Goal: Download file/media

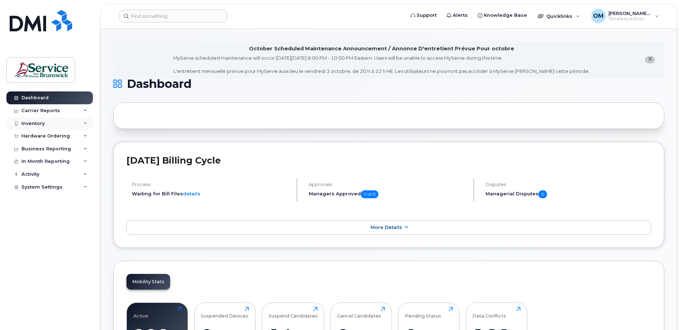
click at [50, 124] on div "Inventory" at bounding box center [49, 123] width 87 height 13
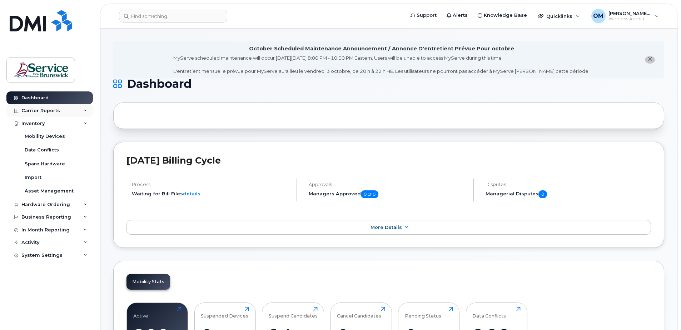
click at [52, 109] on div "Carrier Reports" at bounding box center [40, 111] width 39 height 6
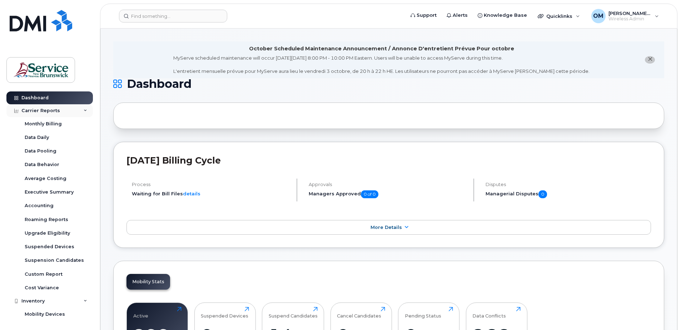
click at [52, 110] on div "Carrier Reports" at bounding box center [40, 111] width 39 height 6
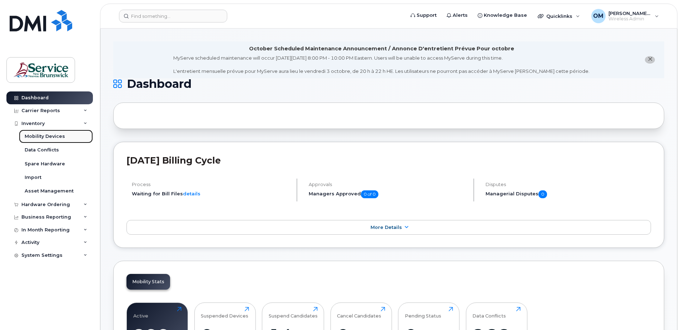
click at [48, 136] on div "Mobility Devices" at bounding box center [45, 136] width 40 height 6
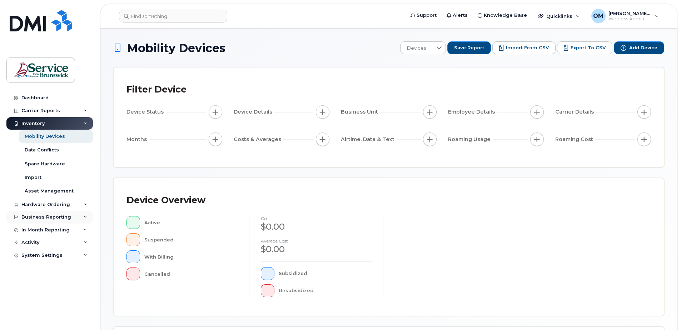
click at [61, 219] on div "Business Reporting" at bounding box center [46, 217] width 50 height 6
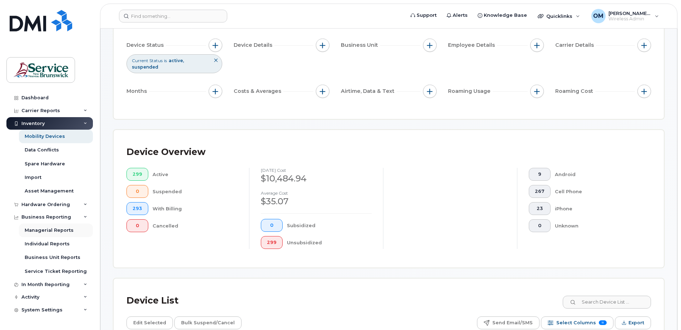
scroll to position [71, 0]
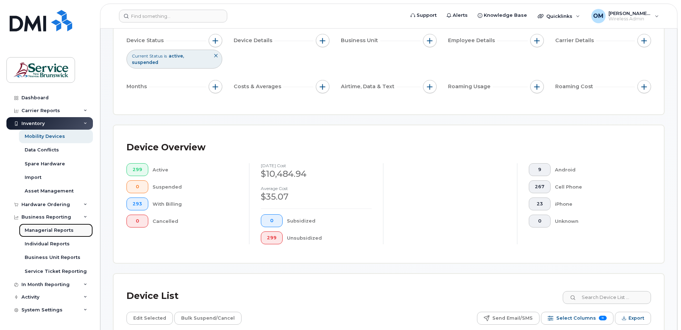
click at [61, 229] on div "Managerial Reports" at bounding box center [49, 230] width 49 height 6
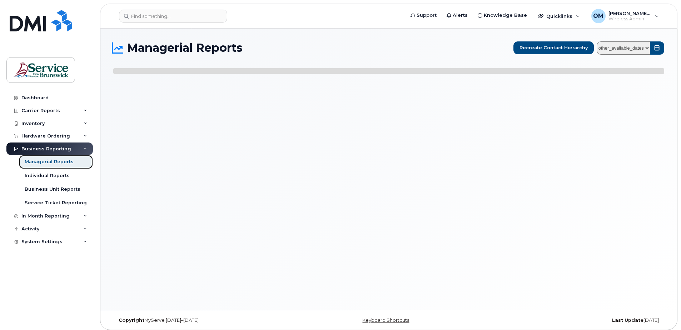
select select
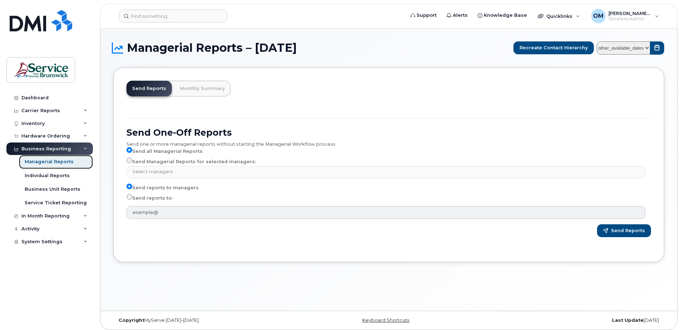
click at [51, 163] on div "Managerial Reports" at bounding box center [49, 162] width 49 height 6
click at [48, 176] on div "Individual Reports" at bounding box center [47, 176] width 45 height 6
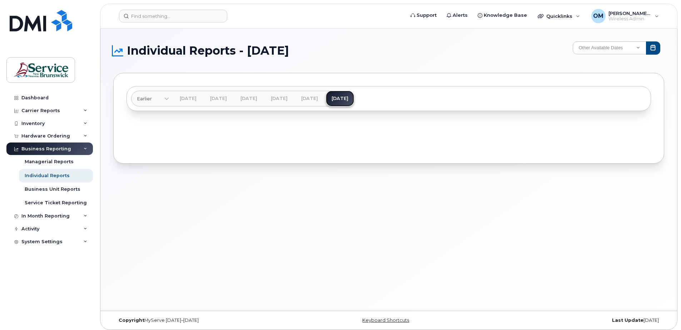
click at [354, 97] on link "[DATE]" at bounding box center [340, 99] width 28 height 16
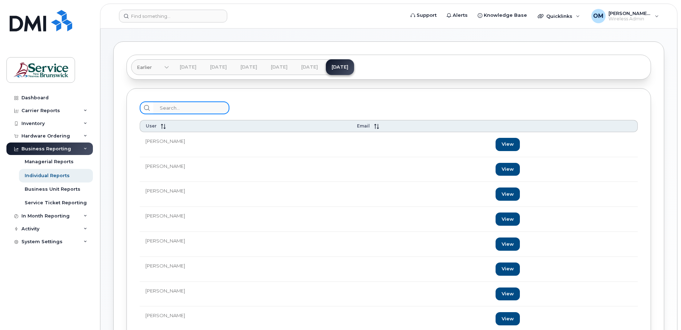
click at [193, 104] on input "search" at bounding box center [191, 108] width 76 height 13
type input "jen"
click at [519, 290] on link "View" at bounding box center [508, 294] width 24 height 13
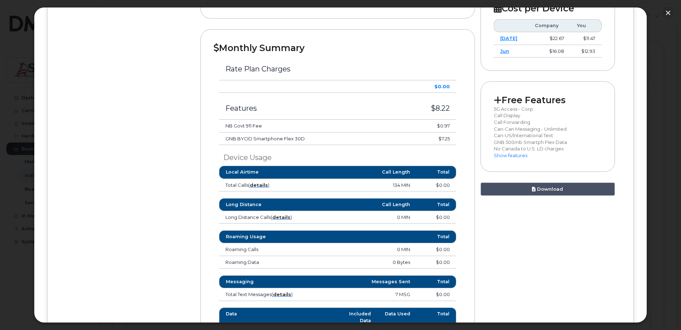
scroll to position [228, 0]
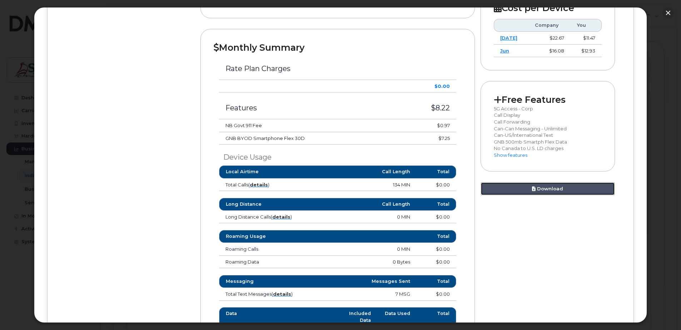
click at [532, 187] on icon at bounding box center [534, 189] width 4 height 5
click at [25, 81] on div at bounding box center [340, 165] width 681 height 330
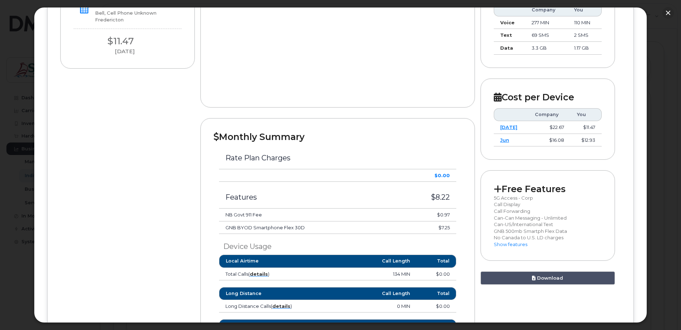
scroll to position [0, 0]
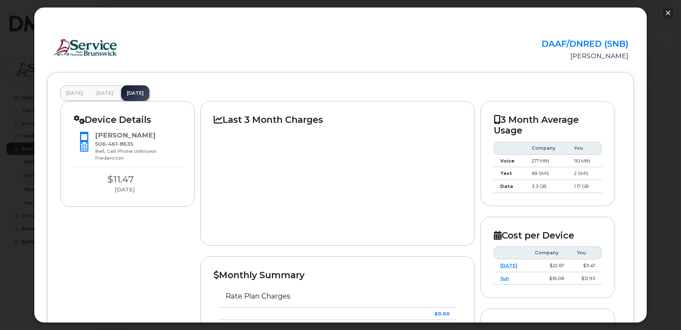
click at [667, 15] on button "button" at bounding box center [668, 12] width 11 height 11
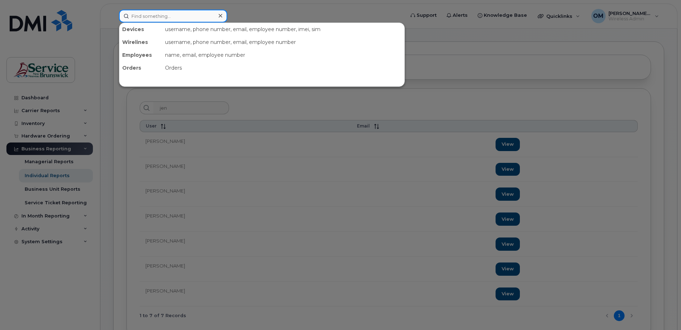
click at [181, 16] on input at bounding box center [173, 16] width 108 height 13
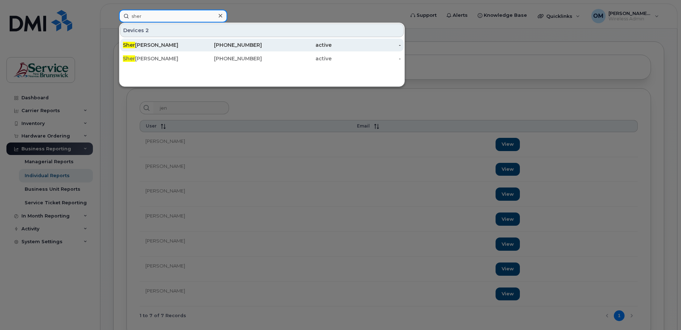
type input "sher"
click at [190, 46] on div "Sher [PERSON_NAME]" at bounding box center [158, 44] width 70 height 7
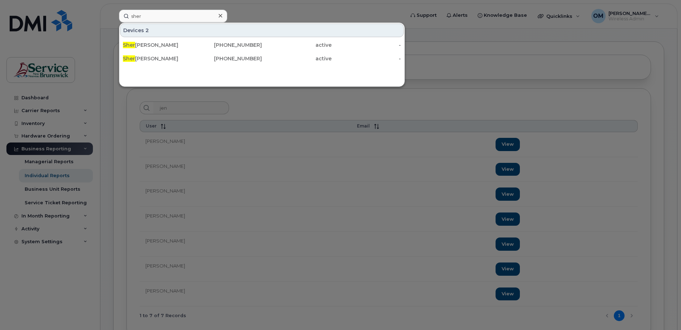
click at [504, 108] on div at bounding box center [340, 165] width 681 height 330
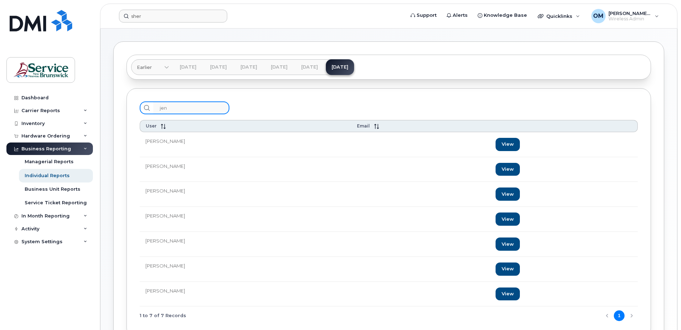
click at [188, 107] on input "jen" at bounding box center [191, 108] width 76 height 13
type input "j"
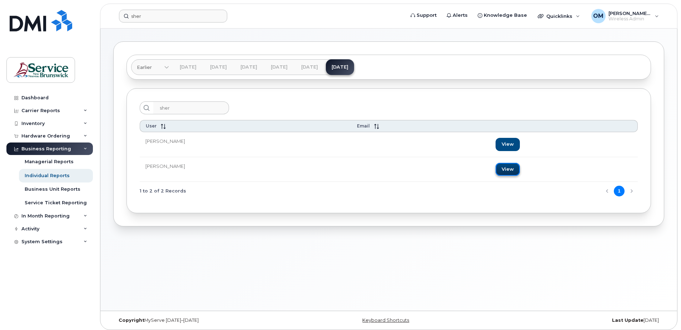
click at [497, 172] on link "View" at bounding box center [508, 169] width 24 height 13
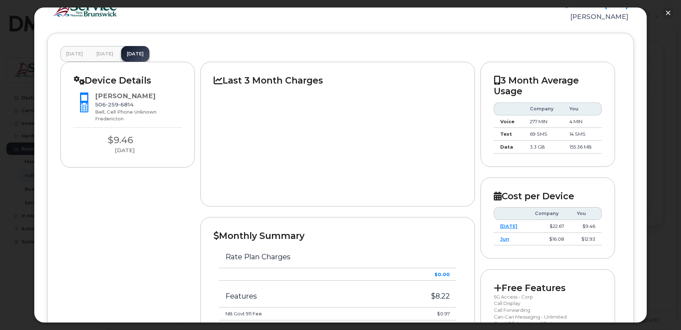
scroll to position [214, 0]
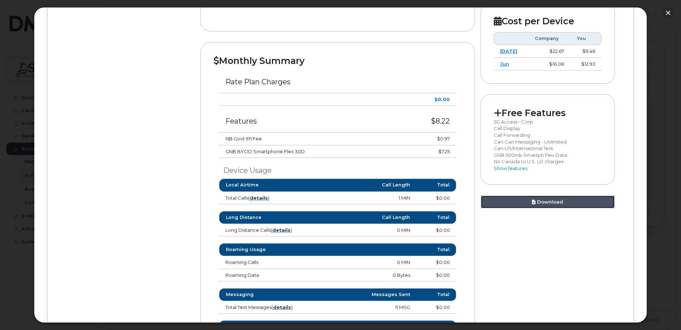
click at [549, 201] on link "Download" at bounding box center [548, 202] width 134 height 13
click at [20, 122] on div at bounding box center [340, 165] width 681 height 330
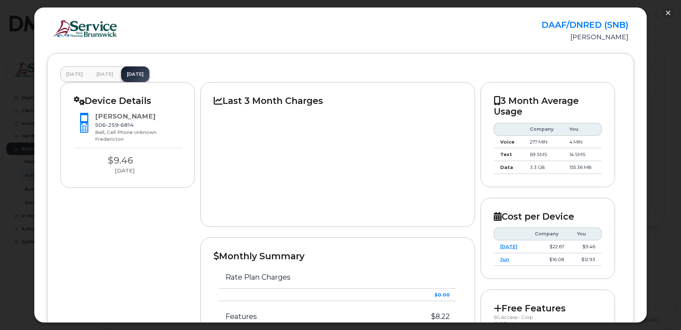
scroll to position [0, 0]
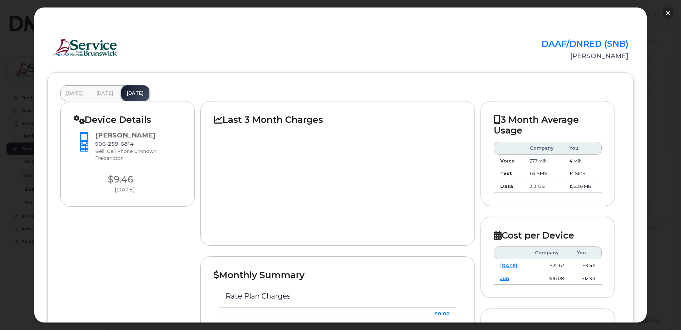
click at [667, 16] on button "button" at bounding box center [668, 12] width 11 height 11
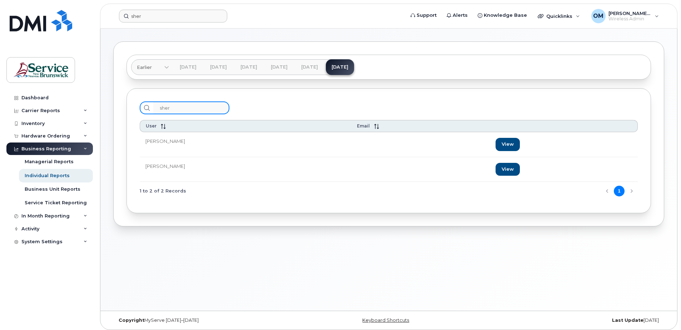
click at [202, 107] on input "sher" at bounding box center [191, 108] width 76 height 13
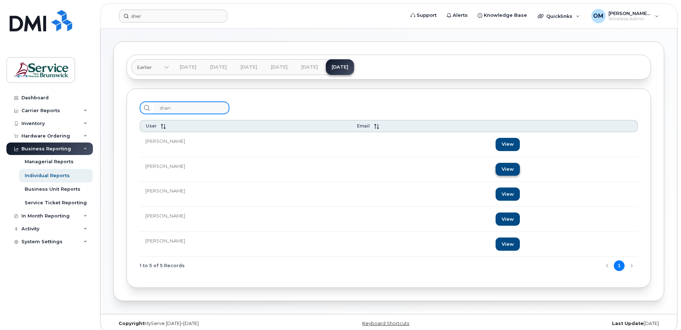
type input "shan"
click at [512, 166] on link "View" at bounding box center [508, 169] width 24 height 13
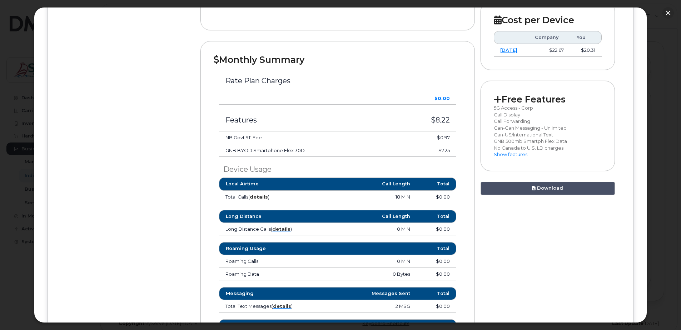
scroll to position [250, 0]
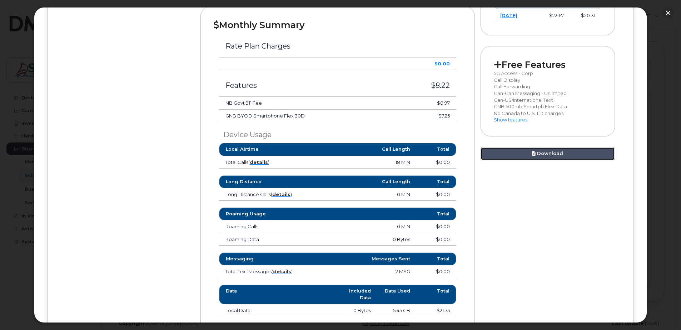
click at [554, 157] on link "Download" at bounding box center [548, 153] width 134 height 13
click at [655, 118] on div at bounding box center [340, 165] width 681 height 330
click at [665, 14] on button "button" at bounding box center [668, 12] width 11 height 11
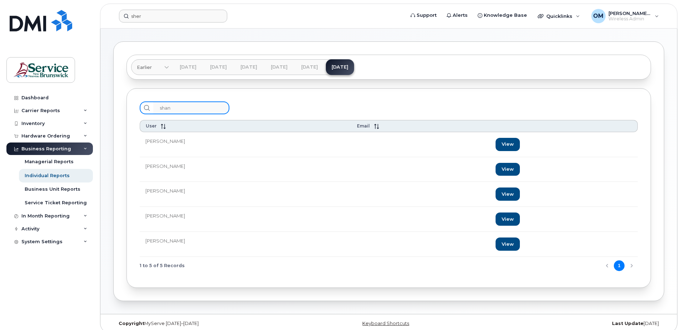
click at [189, 109] on input "shan" at bounding box center [191, 108] width 76 height 13
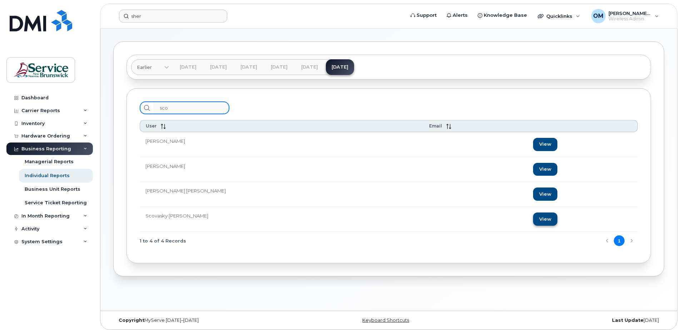
type input "sco"
click at [538, 223] on link "View" at bounding box center [545, 219] width 24 height 13
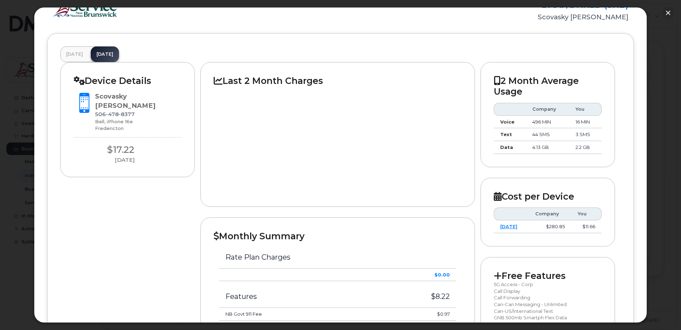
scroll to position [179, 0]
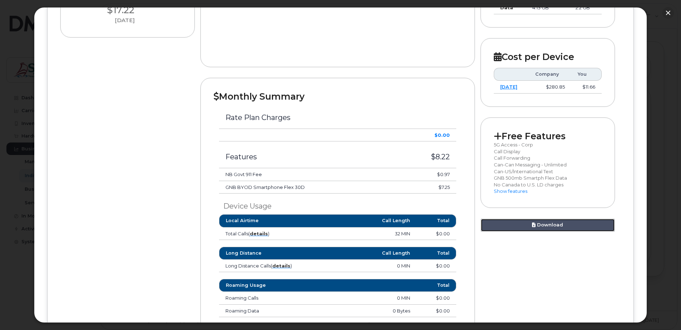
click at [560, 228] on link "Download" at bounding box center [548, 225] width 134 height 13
